Goal: Task Accomplishment & Management: Manage account settings

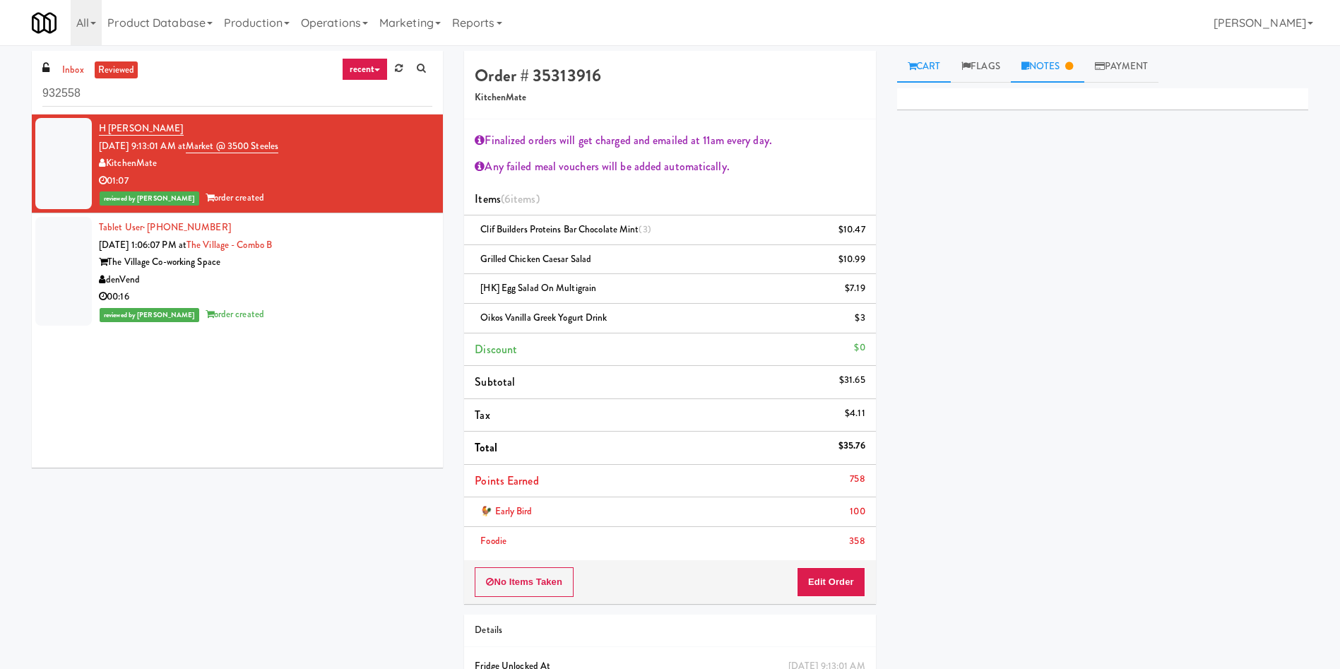
drag, startPoint x: 1069, startPoint y: 59, endPoint x: 1053, endPoint y: 81, distance: 26.8
click at [1069, 59] on link "Notes" at bounding box center [1047, 67] width 73 height 32
click at [1124, 61] on link "Payment" at bounding box center [1121, 67] width 75 height 32
click at [1038, 148] on div "Payout" at bounding box center [1103, 151] width 390 height 21
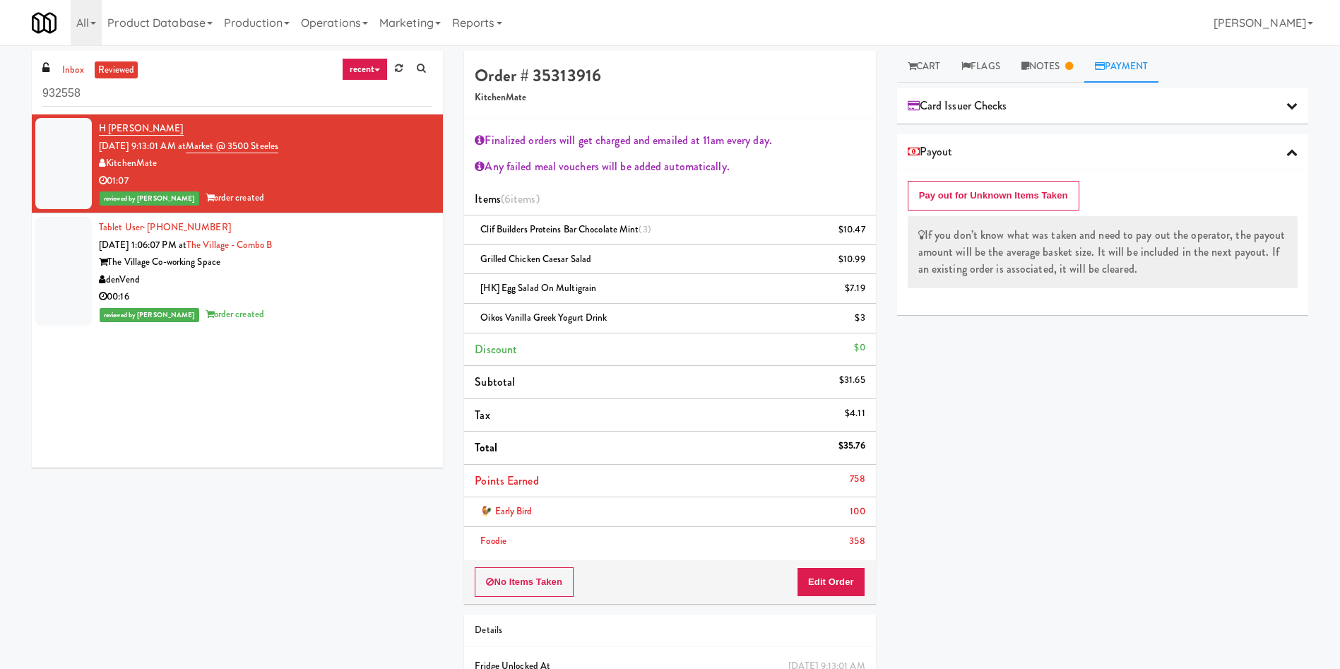
click at [1038, 148] on div "Payout" at bounding box center [1103, 151] width 390 height 21
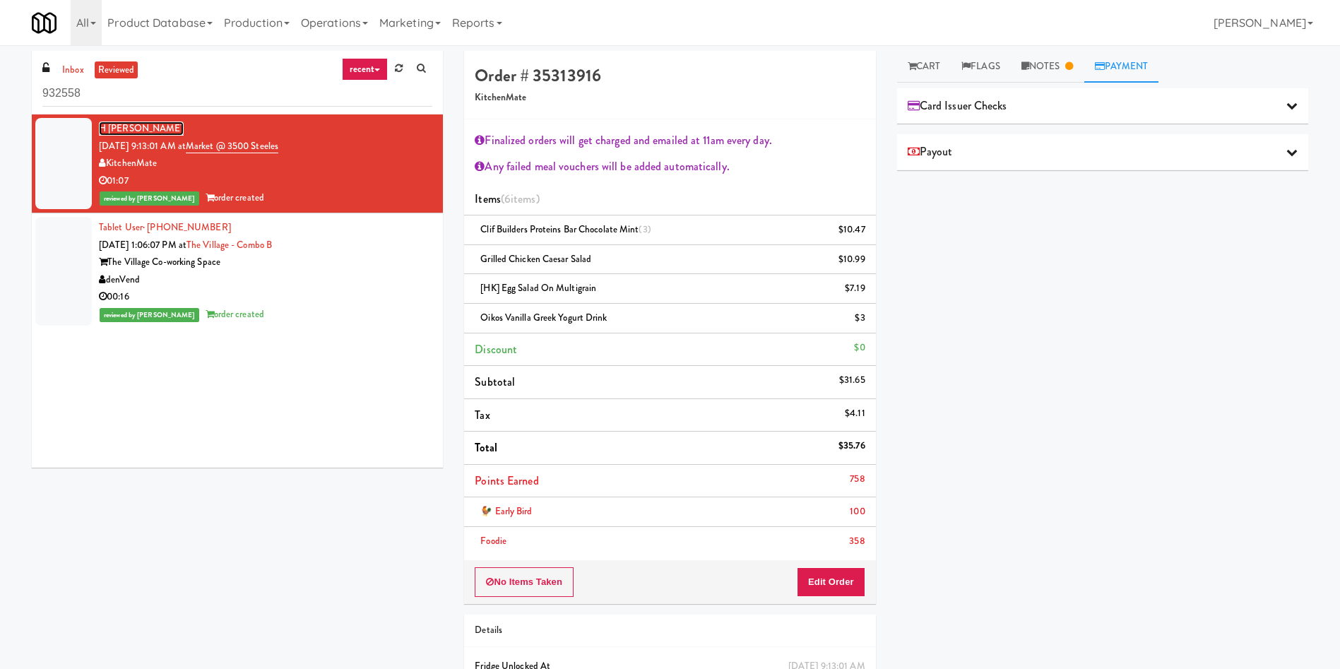
click at [117, 122] on link "H [PERSON_NAME]" at bounding box center [141, 128] width 85 height 14
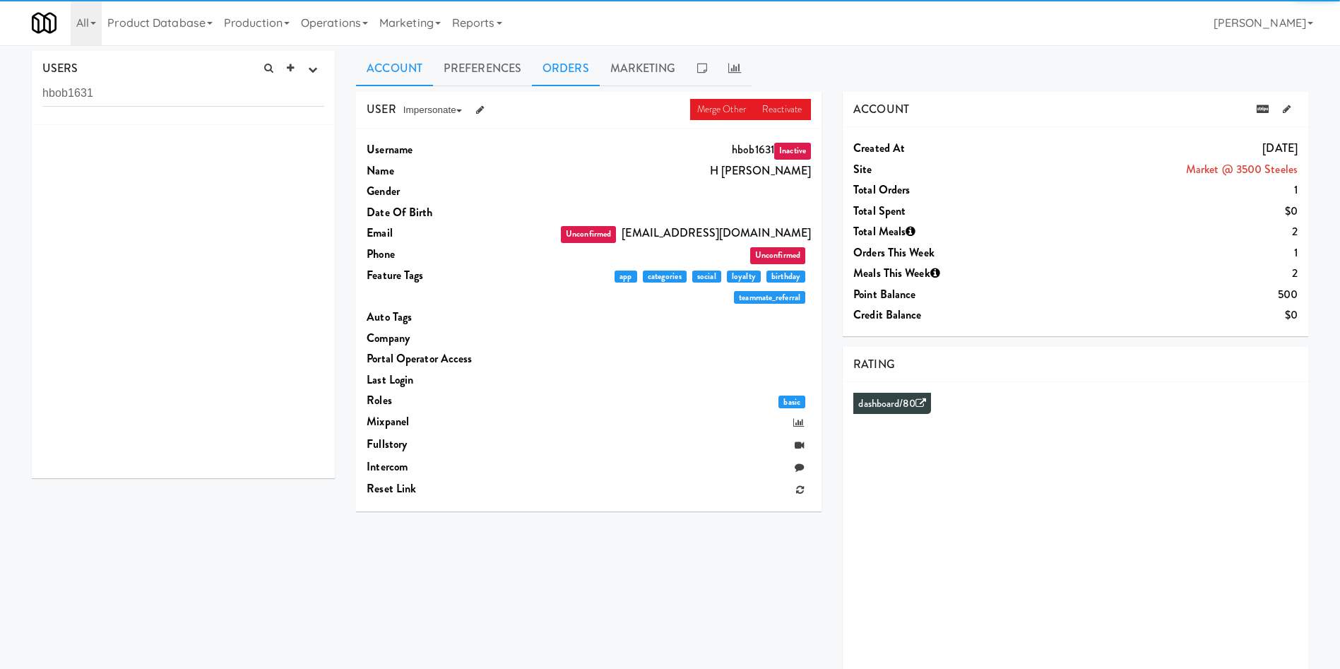
click at [581, 59] on link "Orders" at bounding box center [566, 68] width 68 height 35
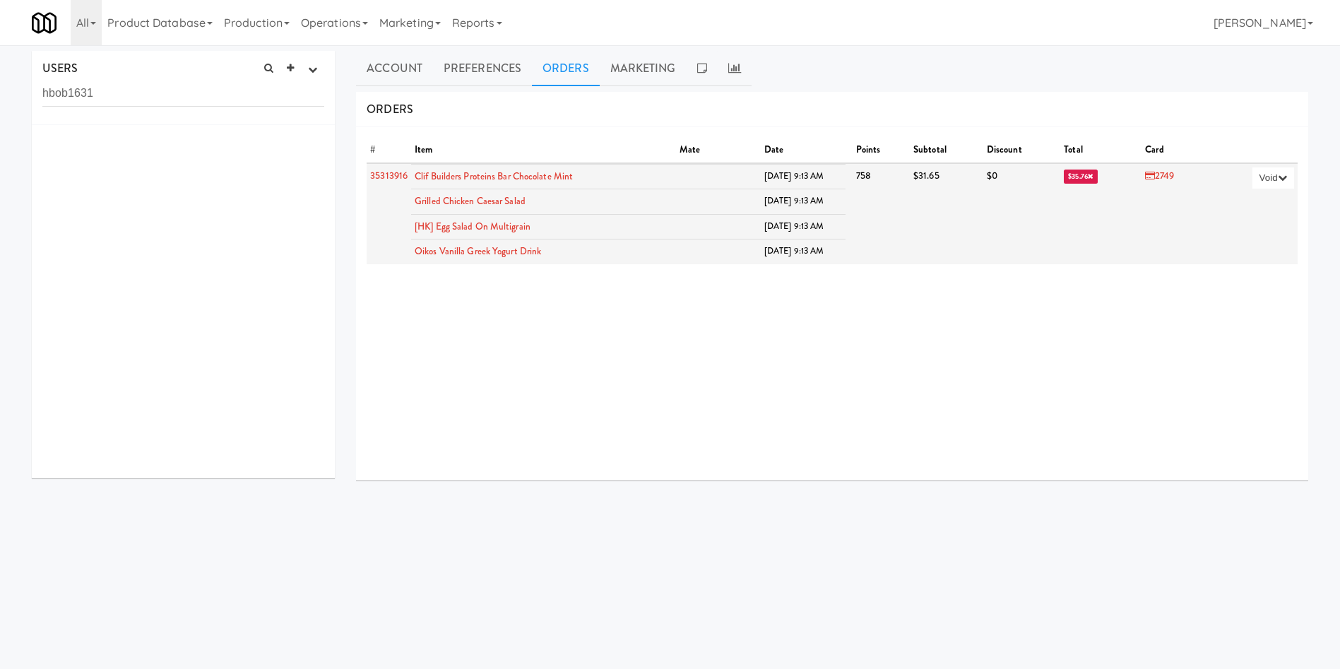
click at [1064, 176] on span "$35.76" at bounding box center [1081, 177] width 34 height 14
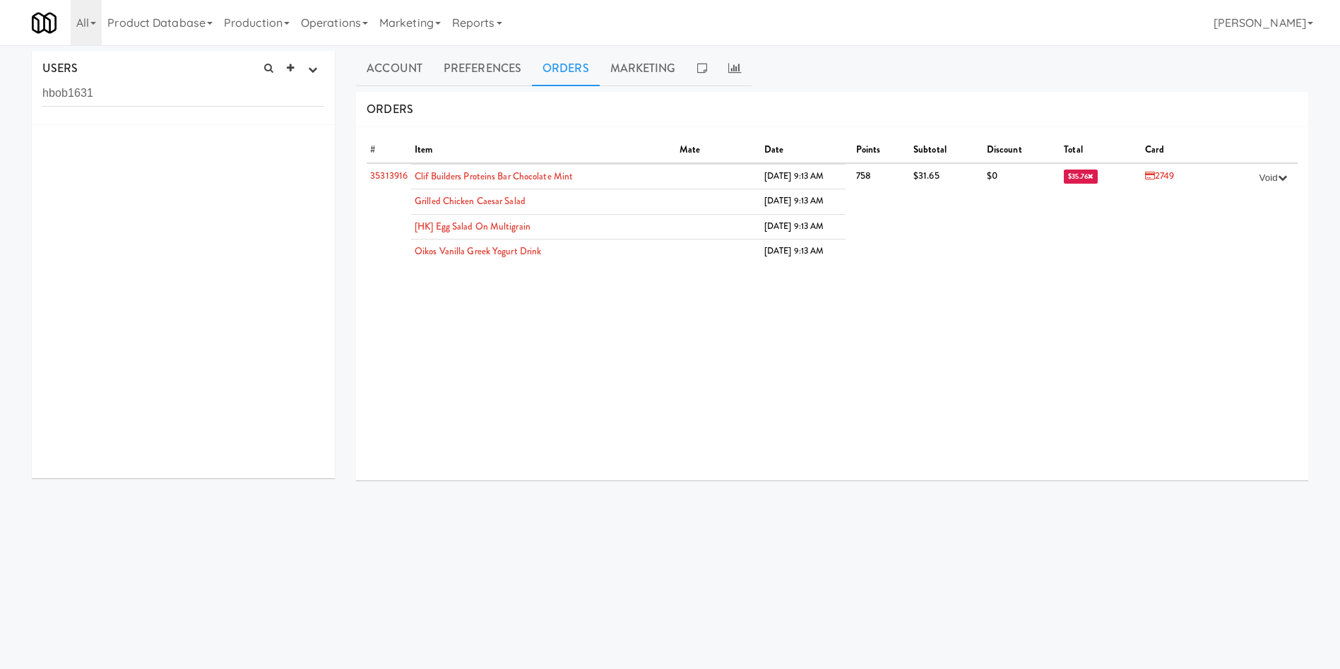
click at [1127, 76] on ul "Account Preferences Orders Marketing" at bounding box center [832, 68] width 952 height 35
click at [401, 72] on link "Account" at bounding box center [394, 68] width 77 height 35
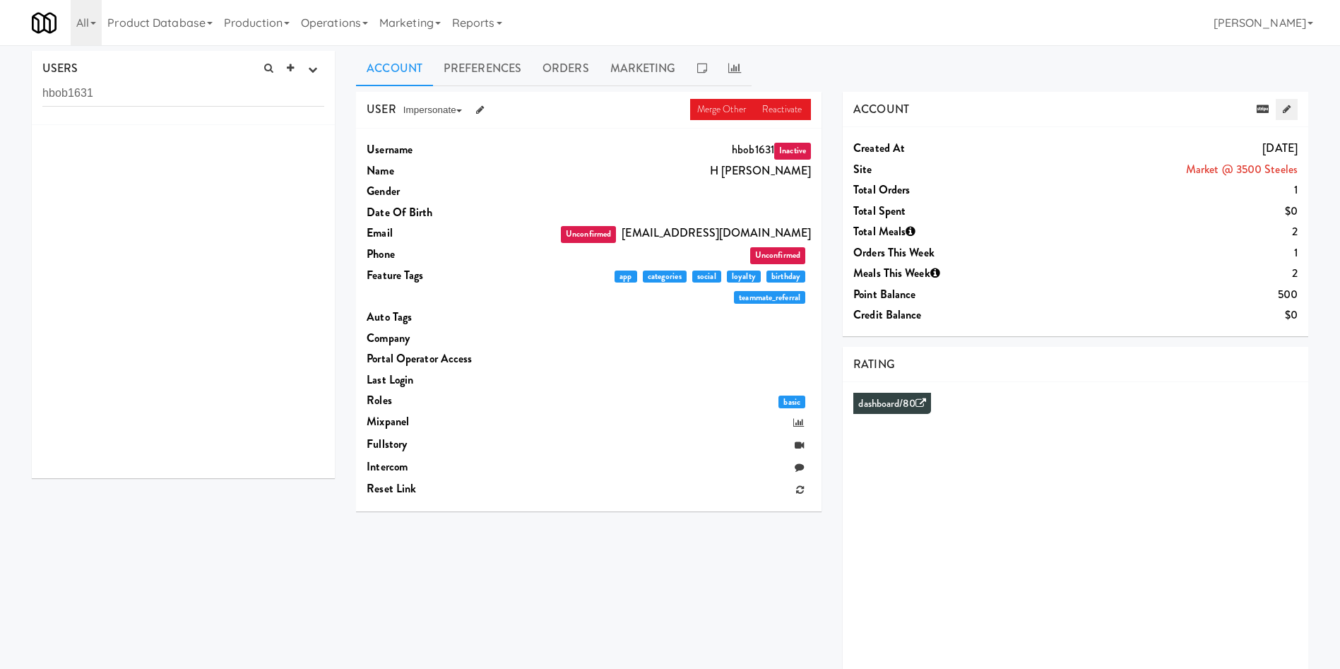
click at [1284, 107] on icon at bounding box center [1287, 109] width 8 height 9
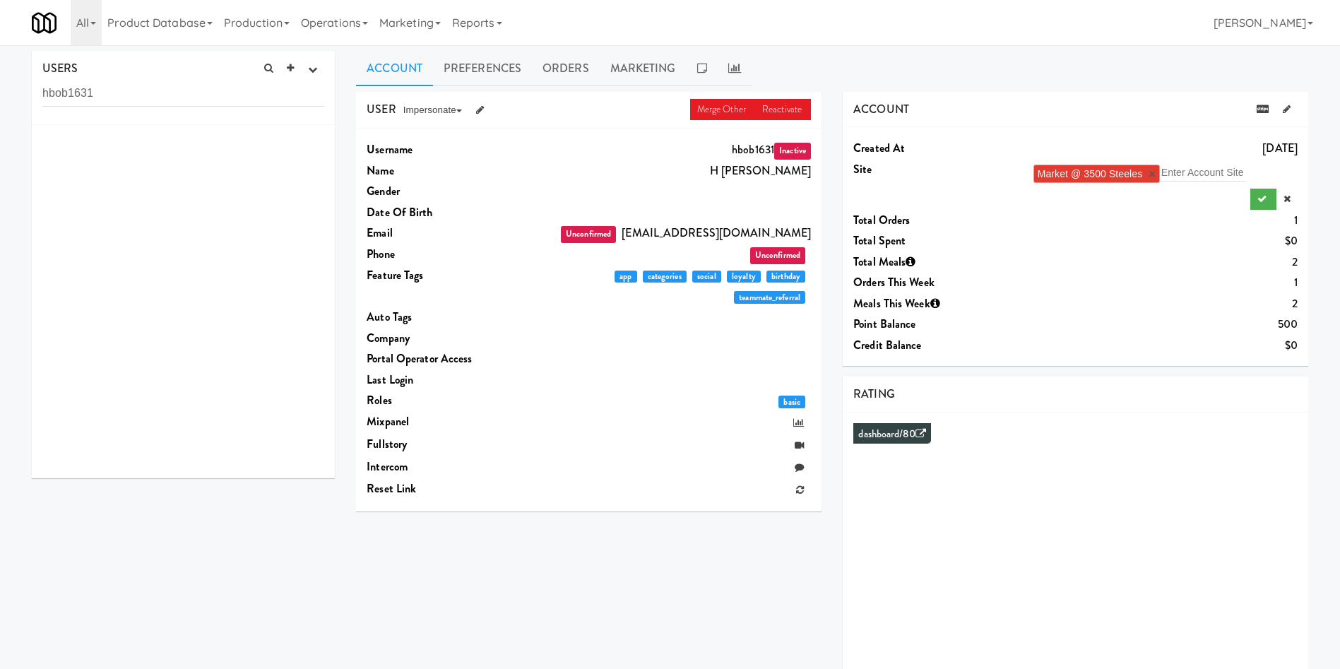
click at [1158, 176] on li "Market @ 3500 Steeles ×" at bounding box center [1096, 174] width 126 height 18
click at [1154, 176] on link "×" at bounding box center [1151, 174] width 6 height 12
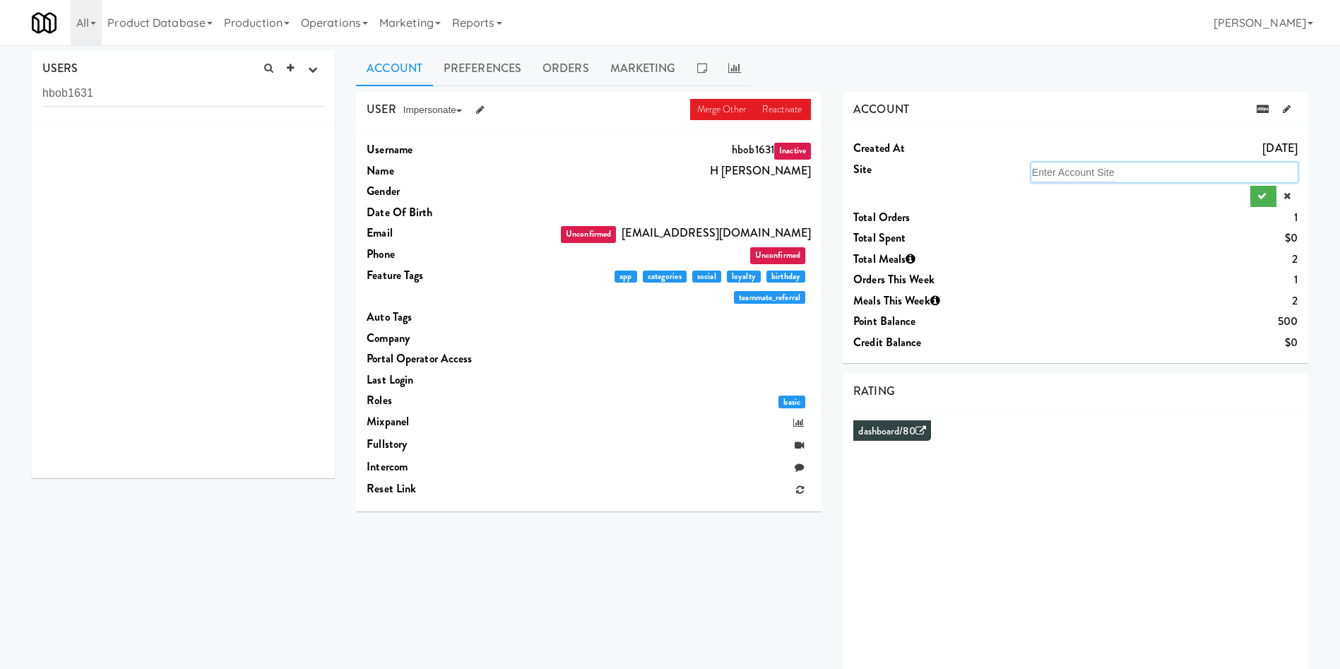
click at [1154, 176] on div "Enter Account Site" at bounding box center [1164, 172] width 266 height 20
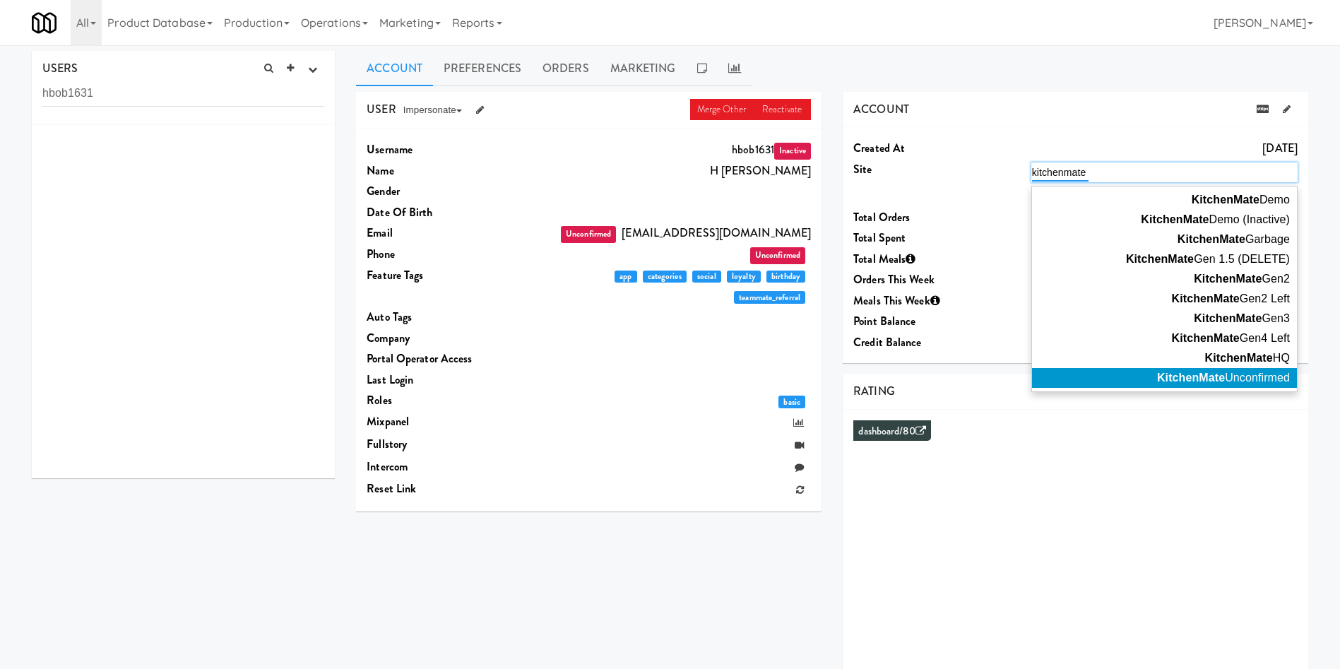
type input "kitchenmate"
click at [1254, 381] on span "KitchenMate Unconfirmed" at bounding box center [1223, 378] width 133 height 12
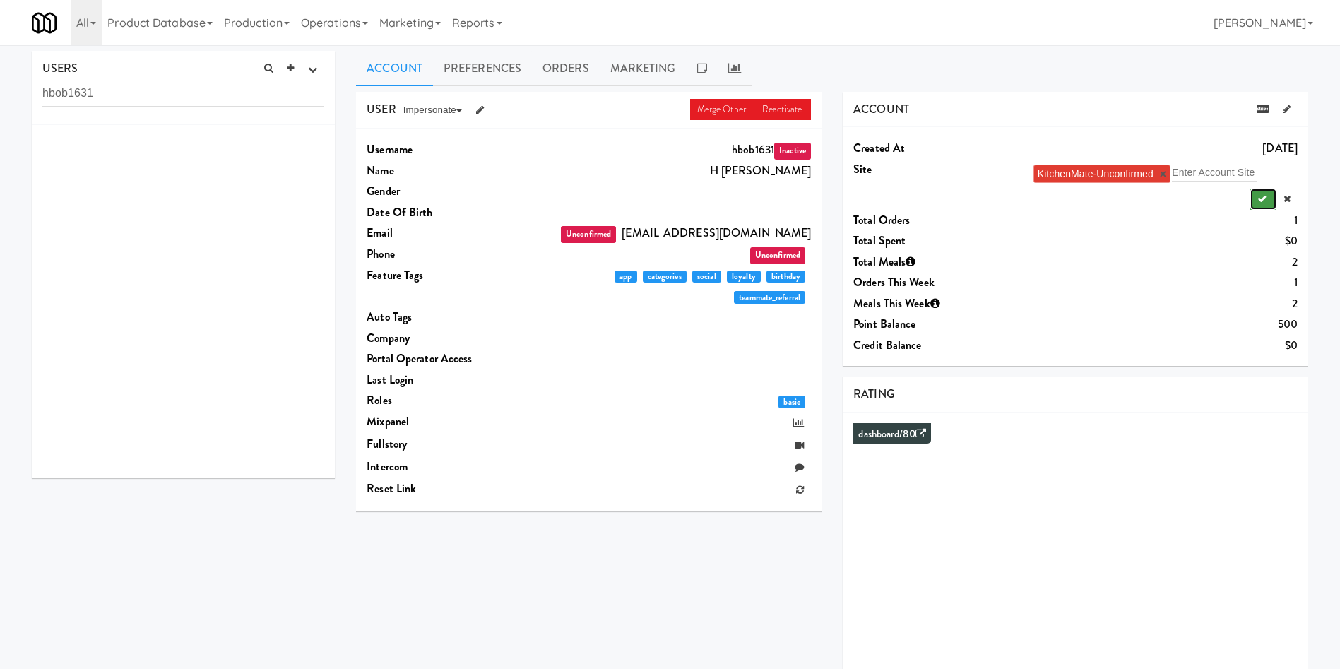
click at [1259, 196] on icon "submit" at bounding box center [1261, 198] width 9 height 9
